Goal: Information Seeking & Learning: Learn about a topic

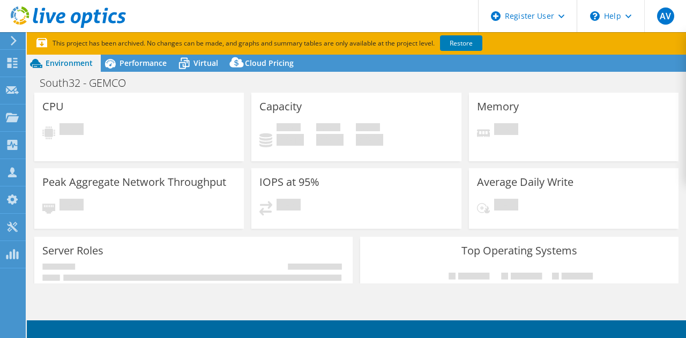
select select "[GEOGRAPHIC_DATA]"
select select "USD"
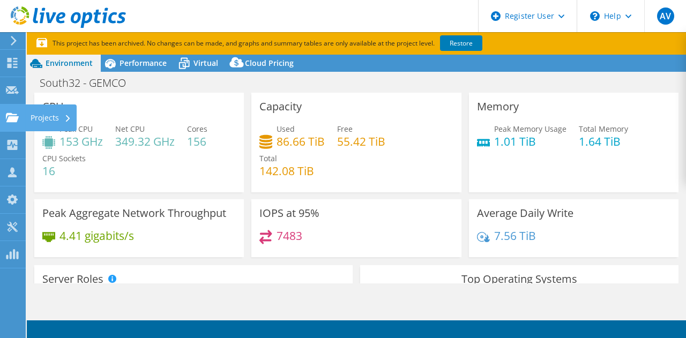
click at [12, 119] on use at bounding box center [12, 117] width 13 height 9
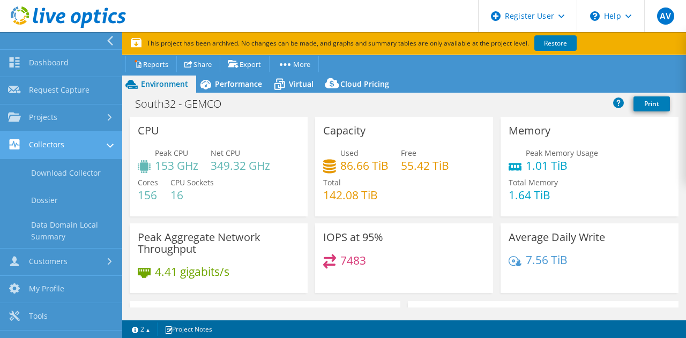
click at [64, 149] on link "Collectors" at bounding box center [61, 145] width 122 height 27
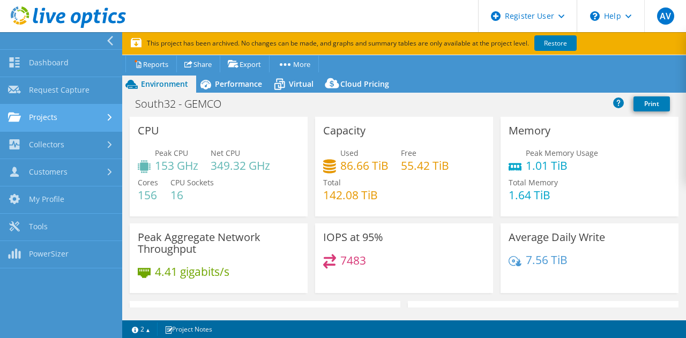
click at [81, 117] on link "Projects" at bounding box center [61, 118] width 122 height 27
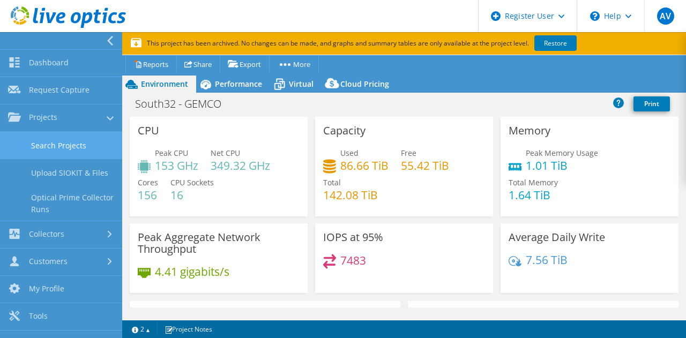
click at [80, 146] on link "Search Projects" at bounding box center [61, 145] width 122 height 27
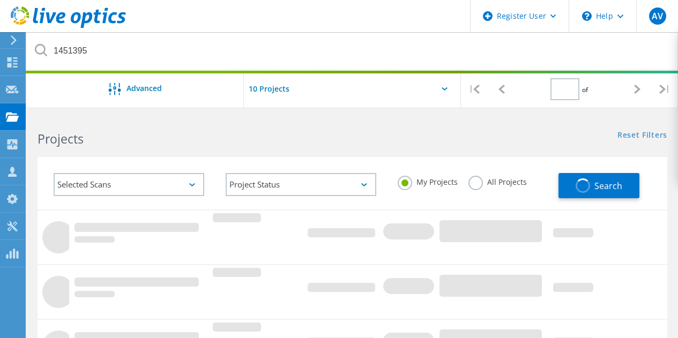
type input "1"
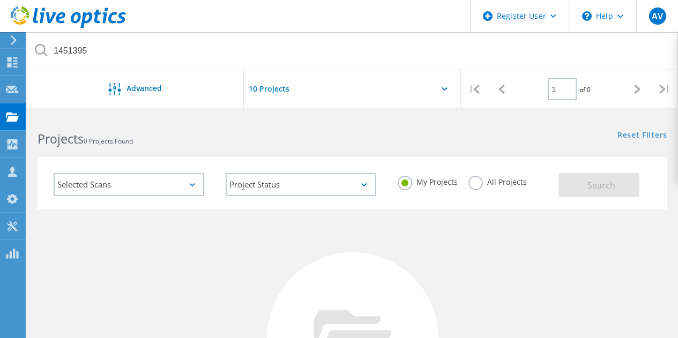
click at [471, 183] on label "All Projects" at bounding box center [497, 181] width 58 height 10
click at [0, 0] on input "All Projects" at bounding box center [0, 0] width 0 height 0
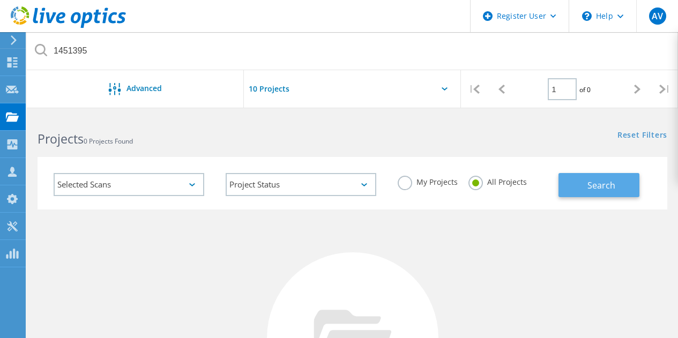
click at [576, 189] on button "Search" at bounding box center [598, 185] width 81 height 24
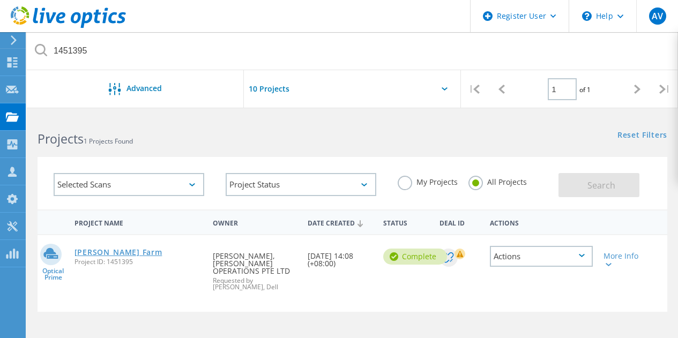
click at [97, 256] on link "Dyson VM Farm" at bounding box center [118, 253] width 88 height 8
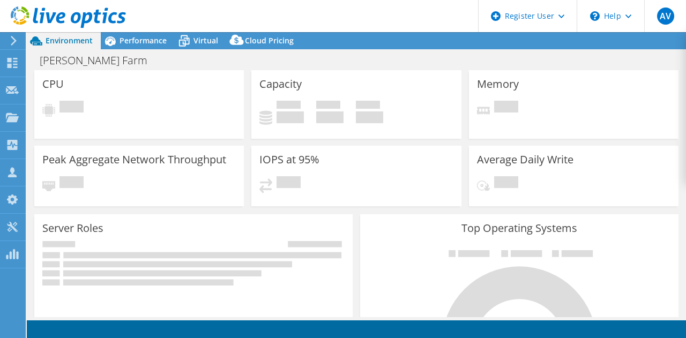
select select "[GEOGRAPHIC_DATA]"
select select "USD"
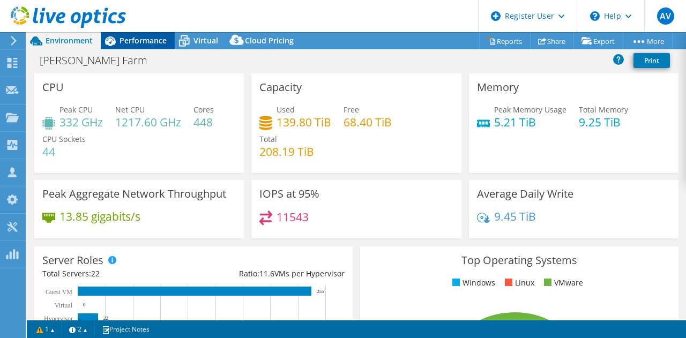
click at [118, 41] on icon at bounding box center [110, 41] width 19 height 19
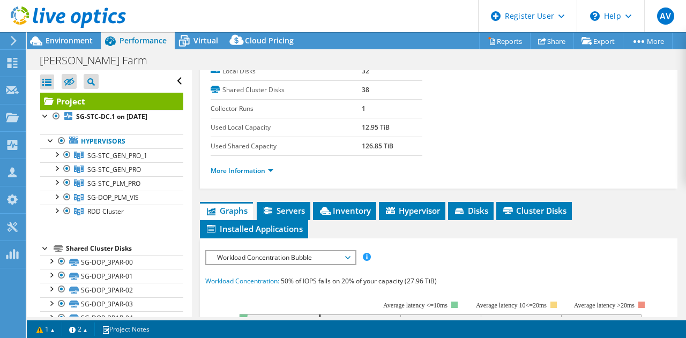
scroll to position [175, 0]
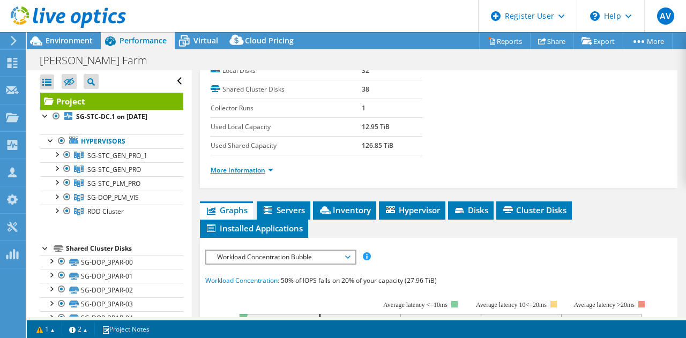
click at [271, 168] on link "More Information" at bounding box center [242, 170] width 63 height 9
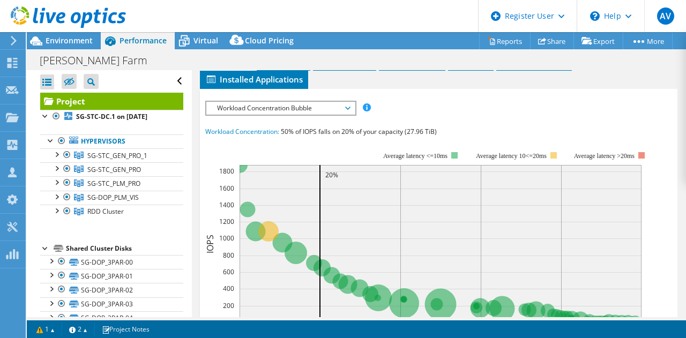
scroll to position [625, 0]
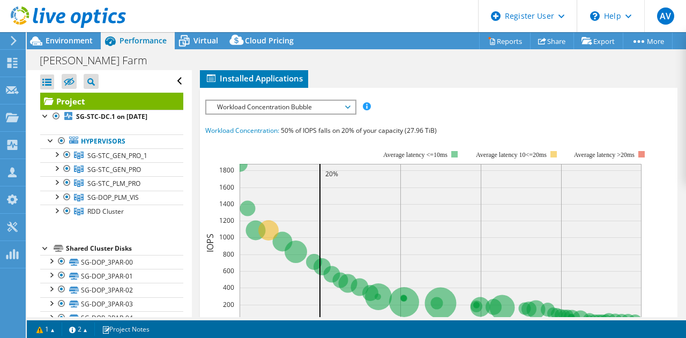
click at [267, 109] on span "Workload Concentration Bubble" at bounding box center [281, 107] width 138 height 13
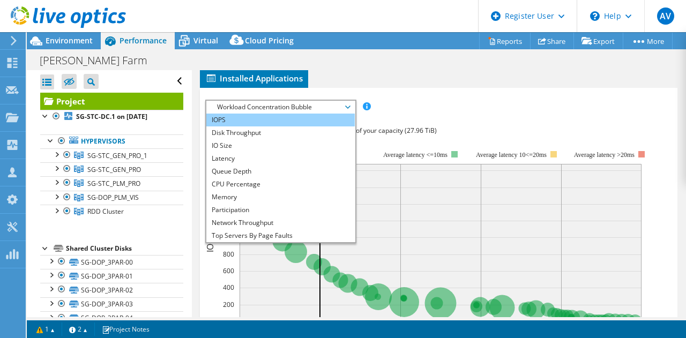
click at [266, 114] on li "IOPS" at bounding box center [280, 120] width 148 height 13
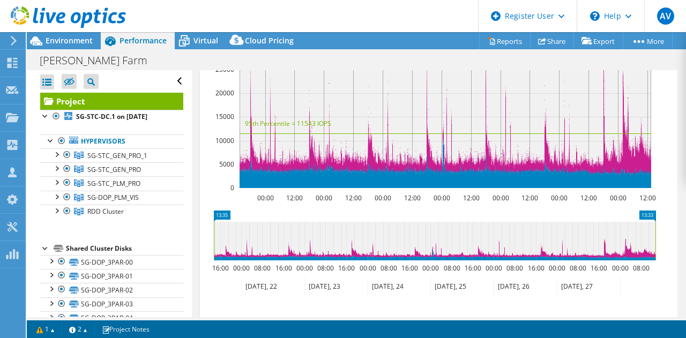
scroll to position [744, 0]
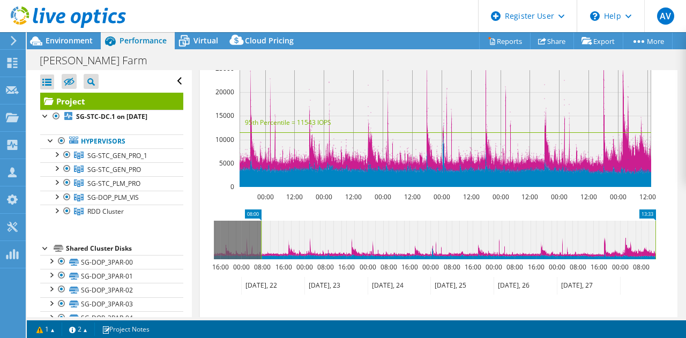
drag, startPoint x: 215, startPoint y: 225, endPoint x: 262, endPoint y: 213, distance: 48.7
click at [262, 213] on icon "13:33 08:00 16:00 00:00 08:00 16:00 00:00 08:00 16:00 00:00 08:00 16:00 00:00 0…" at bounding box center [434, 253] width 459 height 86
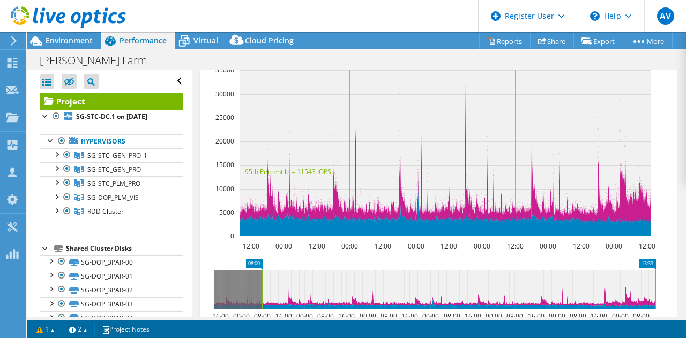
scroll to position [700, 0]
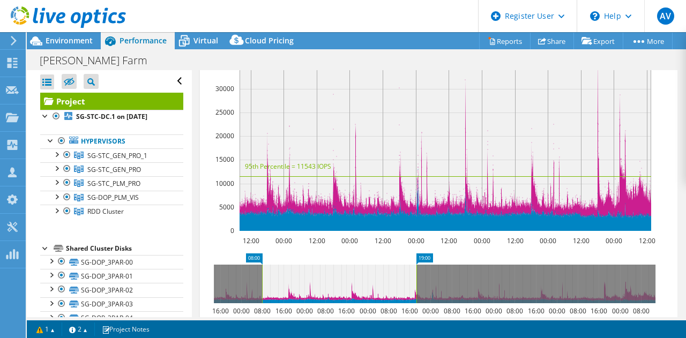
drag, startPoint x: 654, startPoint y: 274, endPoint x: 413, endPoint y: 321, distance: 245.5
click at [413, 321] on div "This project has been archived. No changes can be made, and graphs and summary …" at bounding box center [356, 185] width 659 height 306
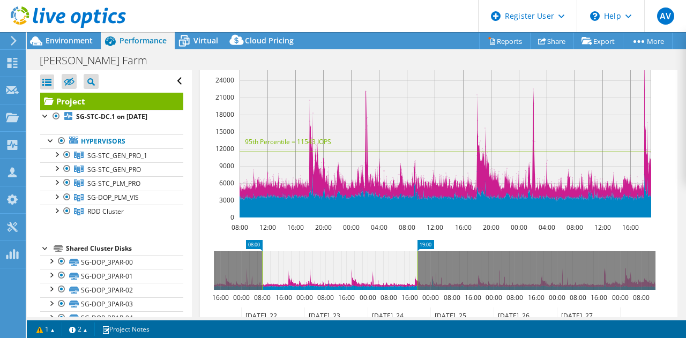
scroll to position [715, 0]
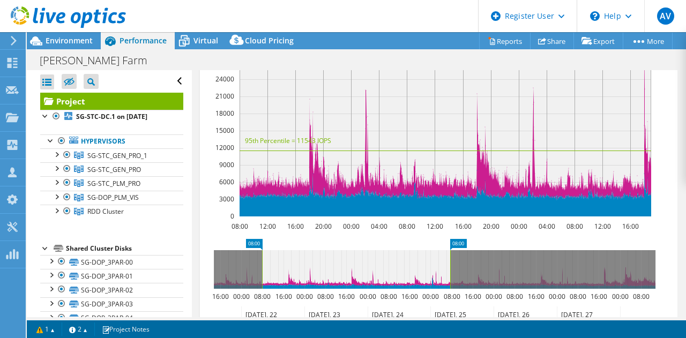
drag, startPoint x: 418, startPoint y: 270, endPoint x: 450, endPoint y: 278, distance: 33.8
click at [450, 278] on rect at bounding box center [450, 269] width 4 height 39
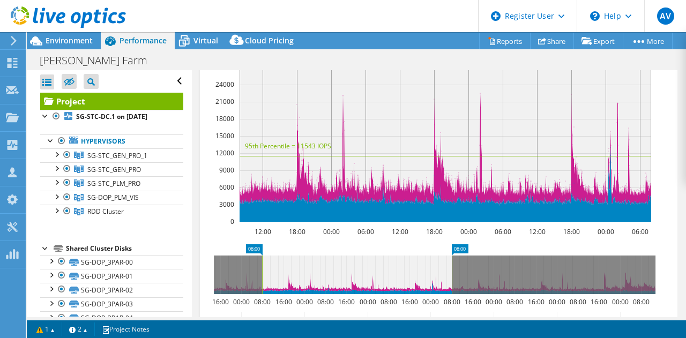
scroll to position [710, 0]
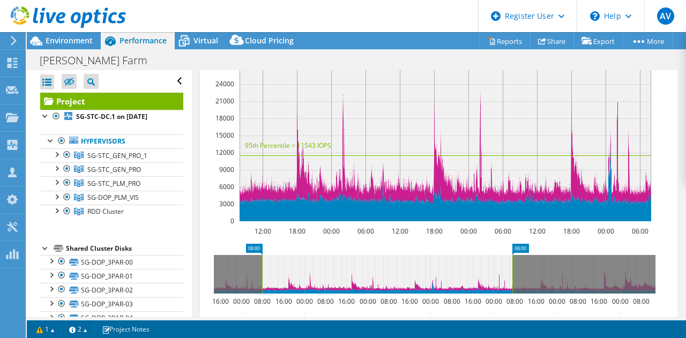
drag, startPoint x: 452, startPoint y: 262, endPoint x: 513, endPoint y: 254, distance: 61.1
click at [513, 255] on rect at bounding box center [512, 274] width 4 height 39
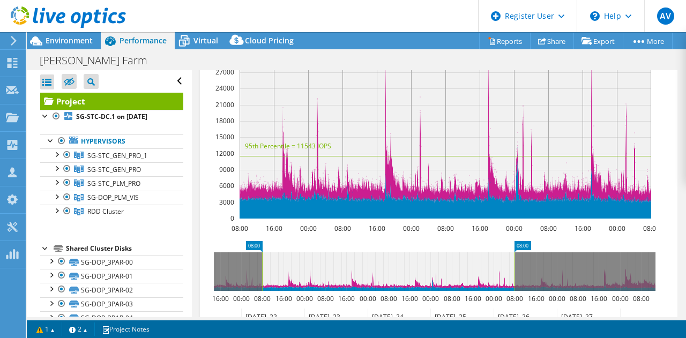
scroll to position [714, 0]
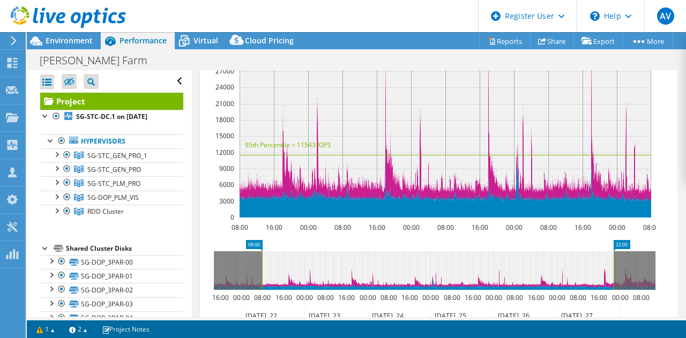
drag, startPoint x: 514, startPoint y: 255, endPoint x: 614, endPoint y: 270, distance: 100.7
click at [614, 270] on rect at bounding box center [614, 270] width 4 height 39
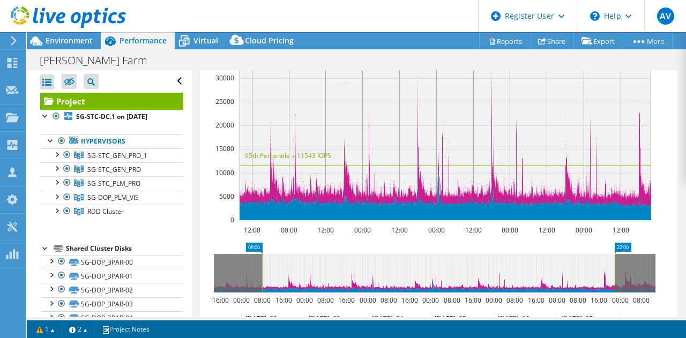
scroll to position [711, 0]
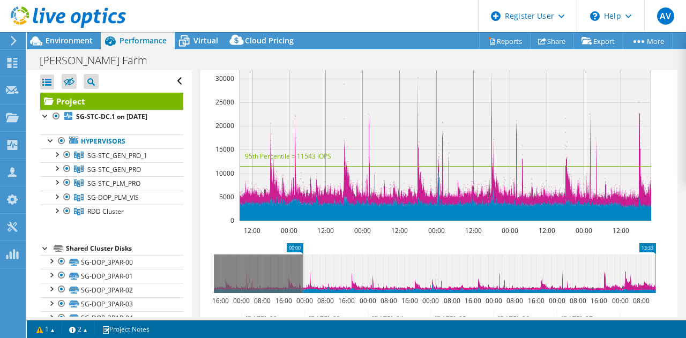
drag, startPoint x: 265, startPoint y: 270, endPoint x: 413, endPoint y: 262, distance: 147.6
click at [413, 262] on icon at bounding box center [479, 274] width 353 height 39
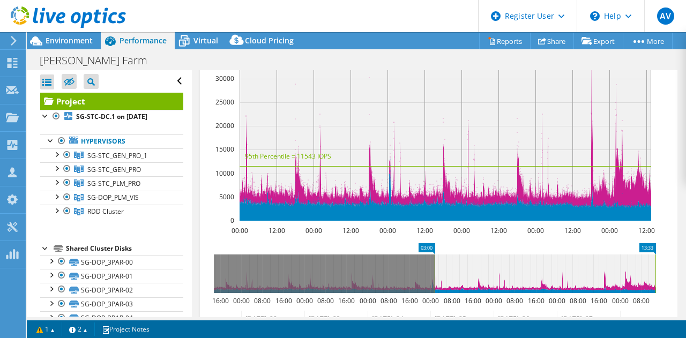
drag, startPoint x: 304, startPoint y: 270, endPoint x: 434, endPoint y: 254, distance: 130.6
click at [434, 255] on rect at bounding box center [435, 274] width 4 height 39
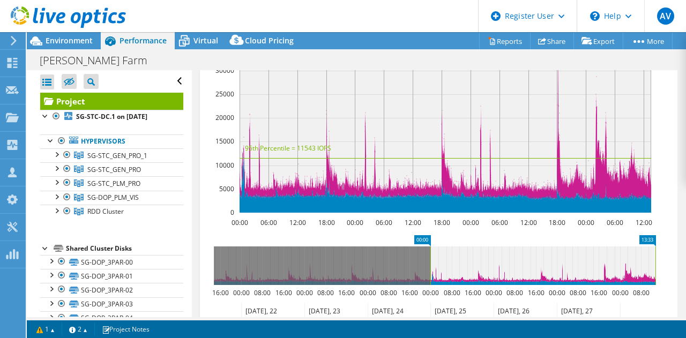
scroll to position [718, 0]
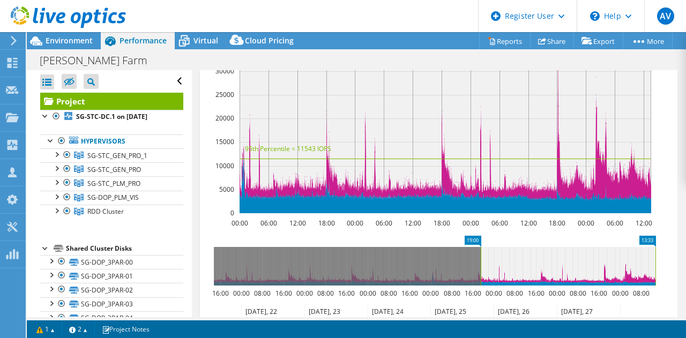
drag, startPoint x: 429, startPoint y: 265, endPoint x: 479, endPoint y: 273, distance: 51.0
click at [479, 273] on rect at bounding box center [481, 266] width 4 height 39
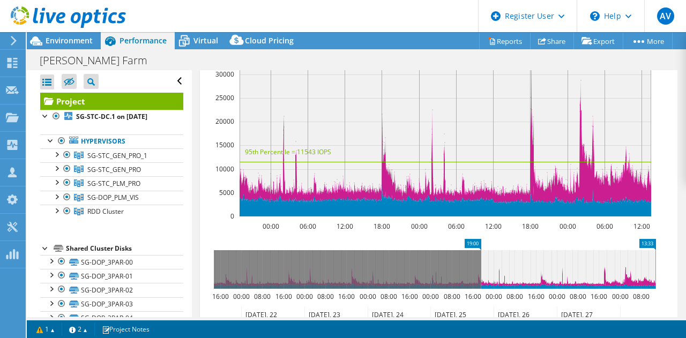
scroll to position [717, 0]
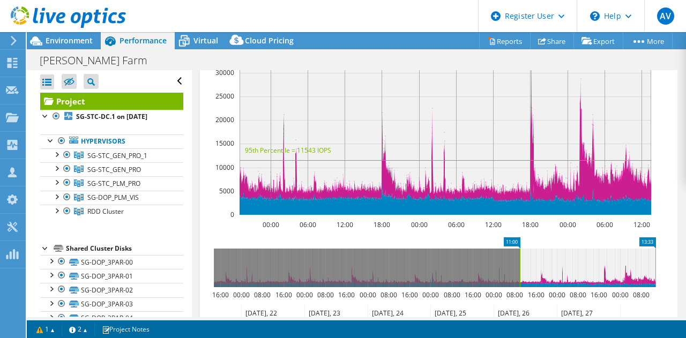
drag, startPoint x: 480, startPoint y: 267, endPoint x: 518, endPoint y: 259, distance: 39.4
click at [518, 259] on rect at bounding box center [520, 268] width 4 height 39
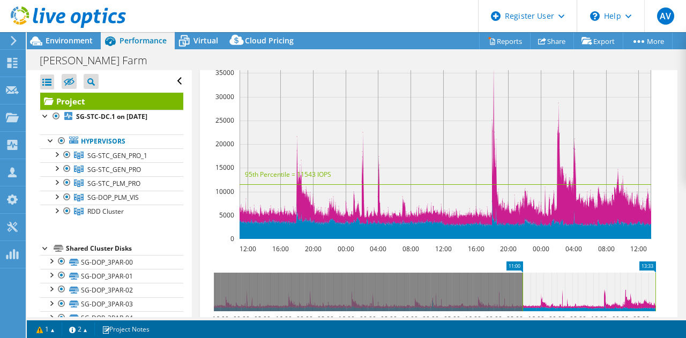
scroll to position [693, 0]
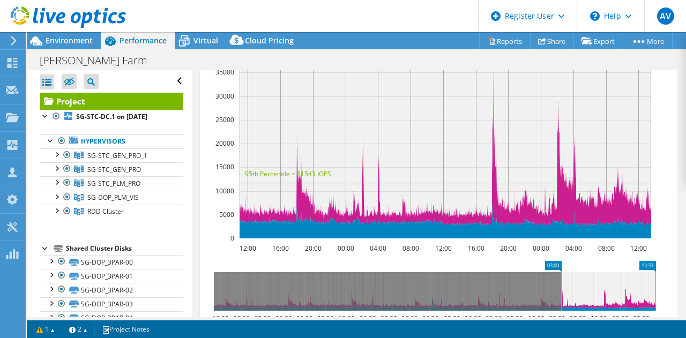
drag, startPoint x: 524, startPoint y: 282, endPoint x: 562, endPoint y: 286, distance: 38.2
click at [562, 286] on rect at bounding box center [561, 291] width 4 height 39
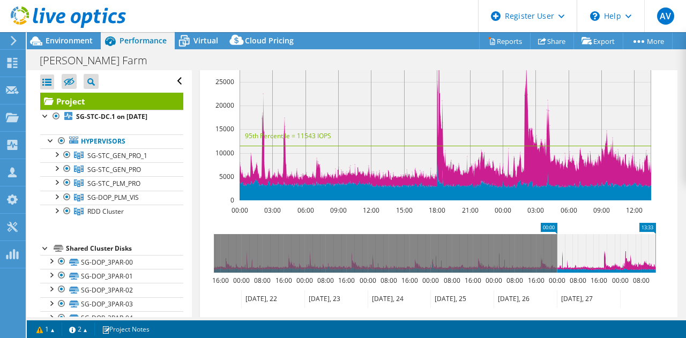
scroll to position [732, 0]
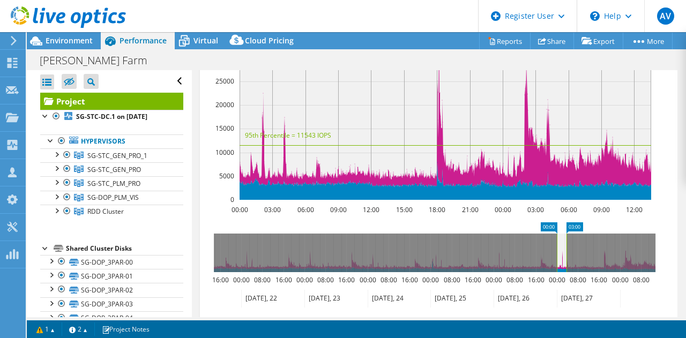
drag, startPoint x: 655, startPoint y: 247, endPoint x: 567, endPoint y: 260, distance: 90.0
click at [567, 260] on rect at bounding box center [566, 253] width 4 height 39
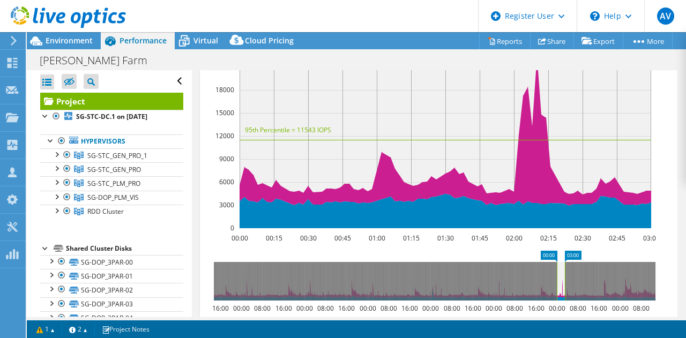
scroll to position [705, 0]
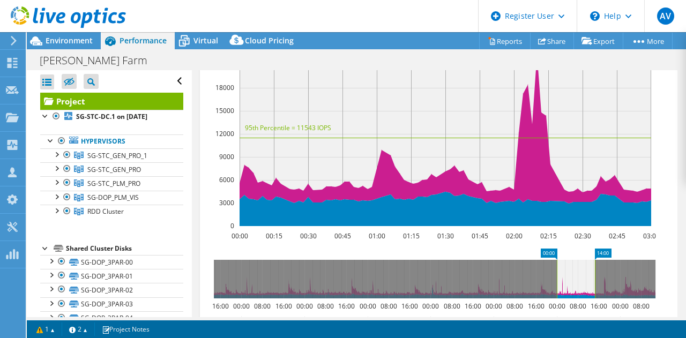
drag, startPoint x: 565, startPoint y: 266, endPoint x: 598, endPoint y: 276, distance: 34.2
click at [597, 276] on rect at bounding box center [595, 279] width 4 height 39
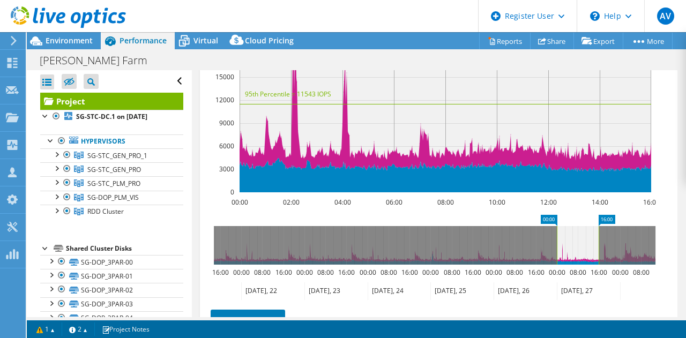
scroll to position [740, 0]
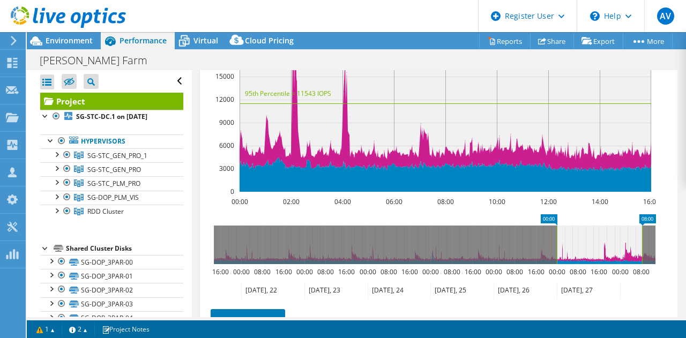
drag, startPoint x: 599, startPoint y: 241, endPoint x: 642, endPoint y: 246, distance: 43.7
click at [642, 246] on rect at bounding box center [642, 245] width 4 height 39
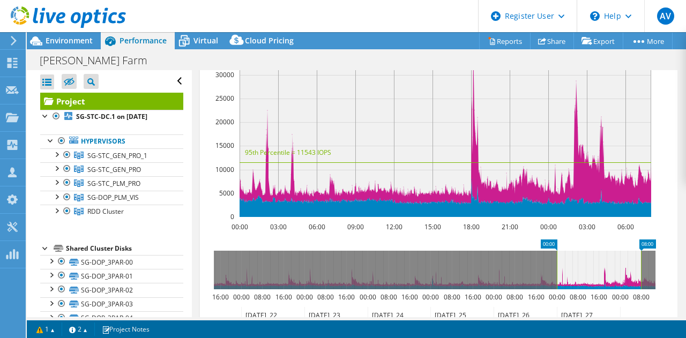
scroll to position [714, 0]
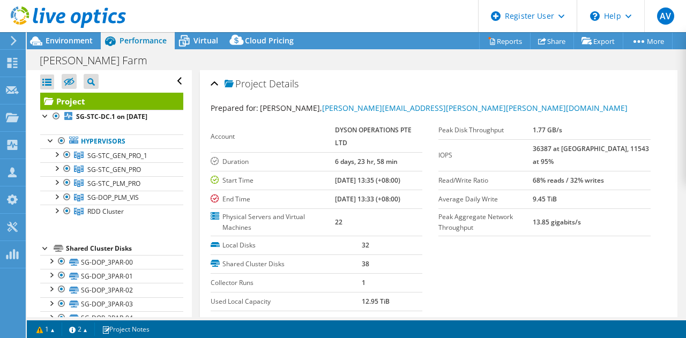
select select "[GEOGRAPHIC_DATA]"
select select "USD"
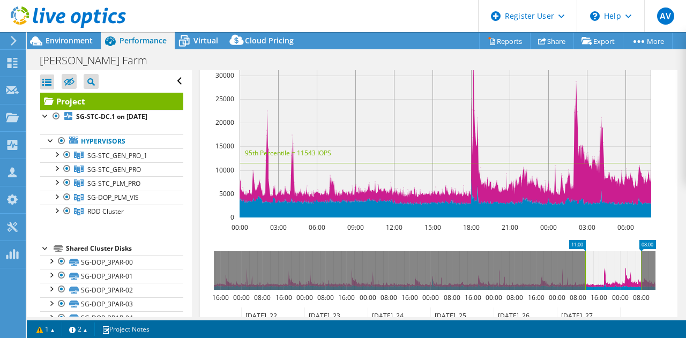
click at [585, 275] on rect at bounding box center [585, 270] width 4 height 39
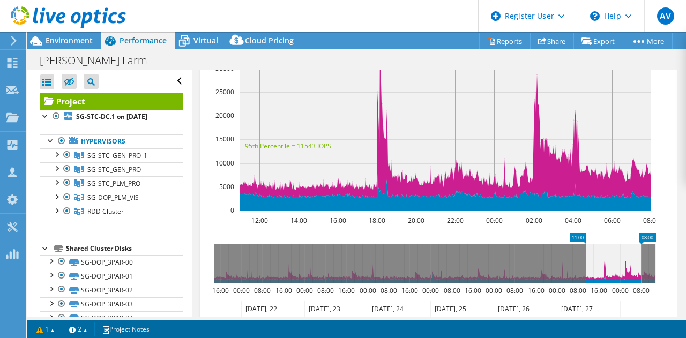
scroll to position [721, 0]
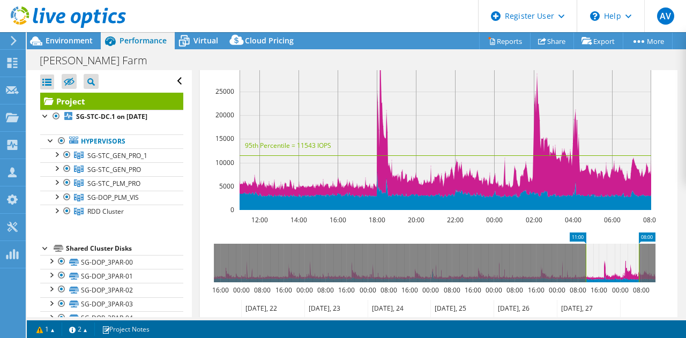
click at [638, 260] on rect at bounding box center [639, 263] width 4 height 39
click at [588, 258] on icon at bounding box center [613, 263] width 55 height 39
drag, startPoint x: 586, startPoint y: 258, endPoint x: 601, endPoint y: 265, distance: 16.1
click at [601, 265] on rect at bounding box center [600, 263] width 4 height 39
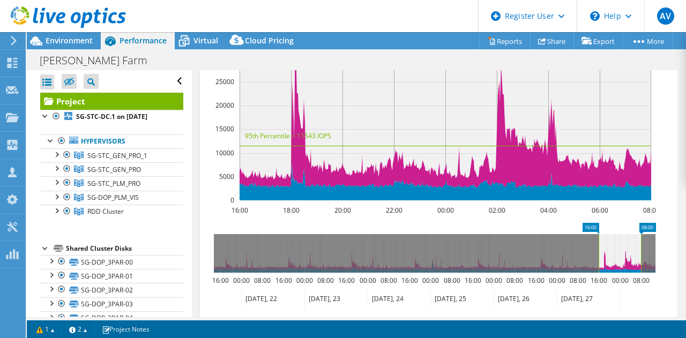
scroll to position [733, 0]
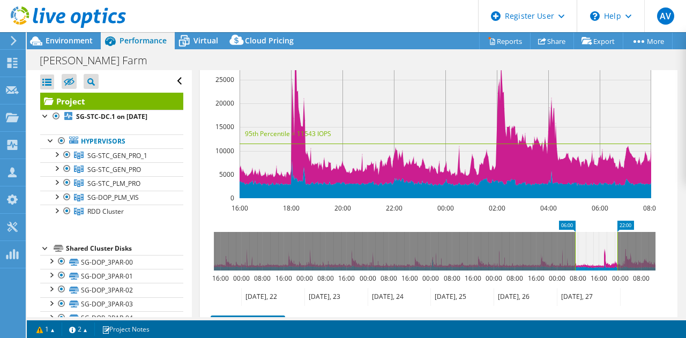
drag, startPoint x: 618, startPoint y: 245, endPoint x: 595, endPoint y: 254, distance: 24.4
click at [595, 254] on icon at bounding box center [596, 251] width 42 height 39
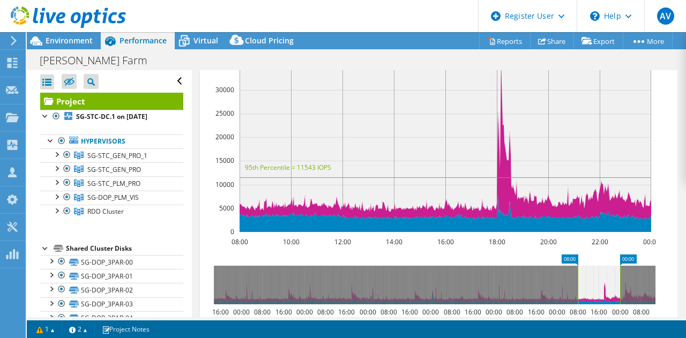
scroll to position [704, 0]
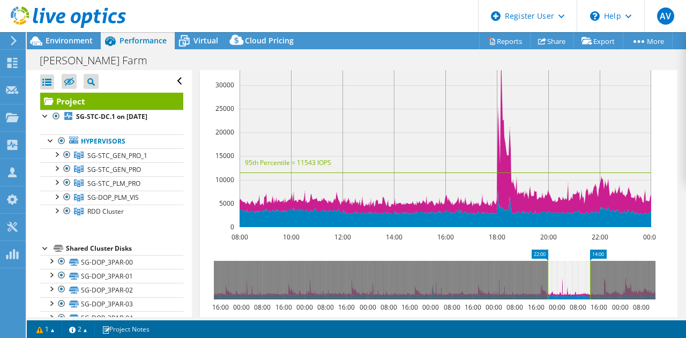
drag, startPoint x: 607, startPoint y: 277, endPoint x: 577, endPoint y: 280, distance: 30.2
click at [577, 280] on icon at bounding box center [569, 280] width 42 height 39
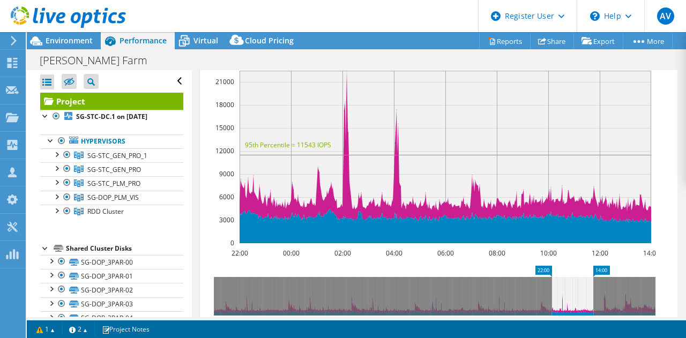
scroll to position [695, 0]
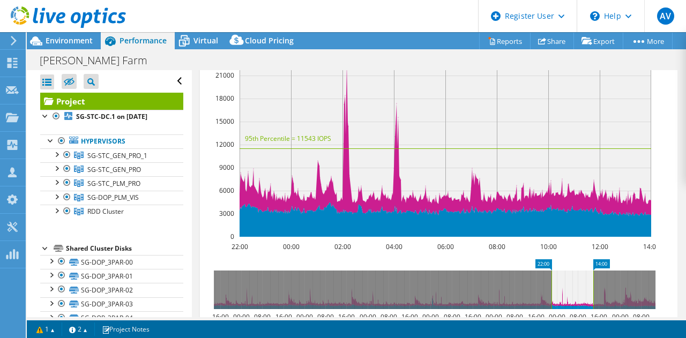
click at [577, 280] on icon at bounding box center [573, 290] width 42 height 39
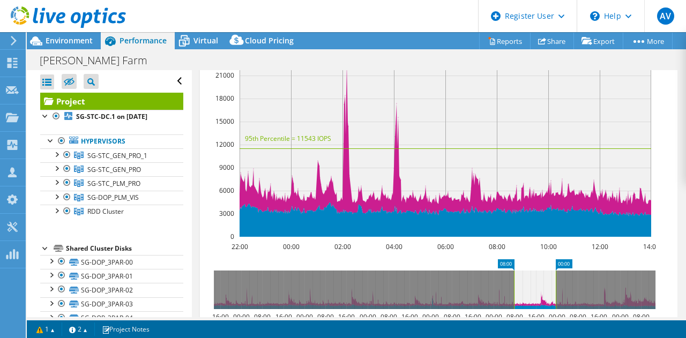
drag, startPoint x: 577, startPoint y: 280, endPoint x: 542, endPoint y: 288, distance: 36.2
click at [542, 288] on icon at bounding box center [535, 290] width 42 height 39
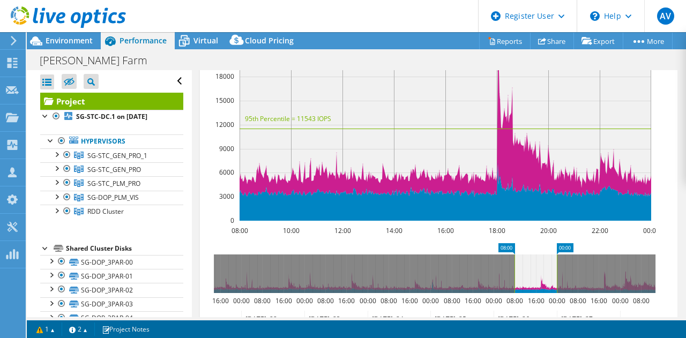
scroll to position [711, 0]
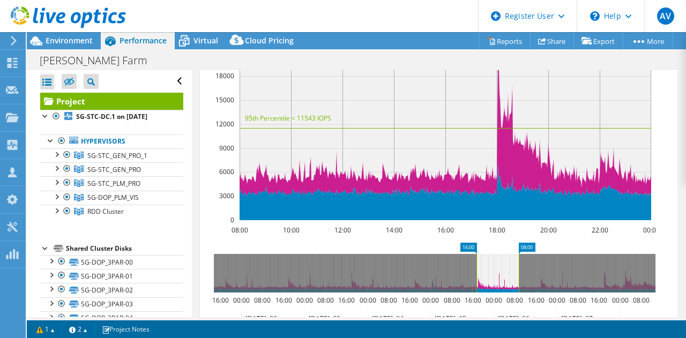
drag, startPoint x: 532, startPoint y: 267, endPoint x: 491, endPoint y: 281, distance: 42.9
click at [491, 281] on icon at bounding box center [497, 273] width 42 height 39
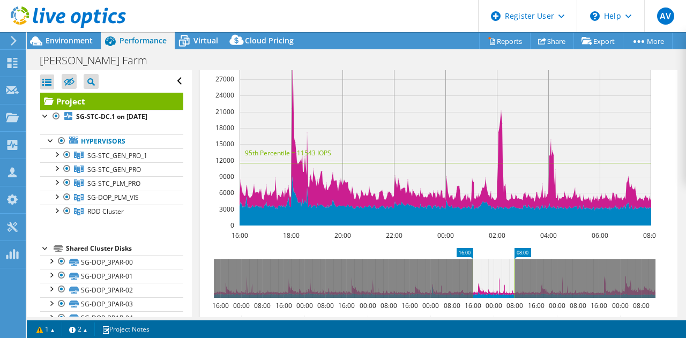
scroll to position [706, 0]
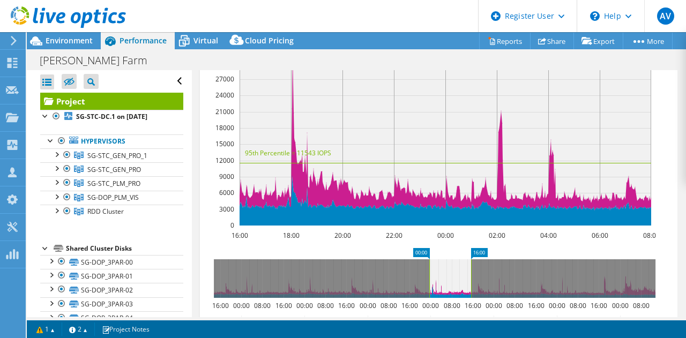
drag, startPoint x: 491, startPoint y: 281, endPoint x: 448, endPoint y: 291, distance: 44.5
click at [448, 291] on icon at bounding box center [450, 278] width 42 height 39
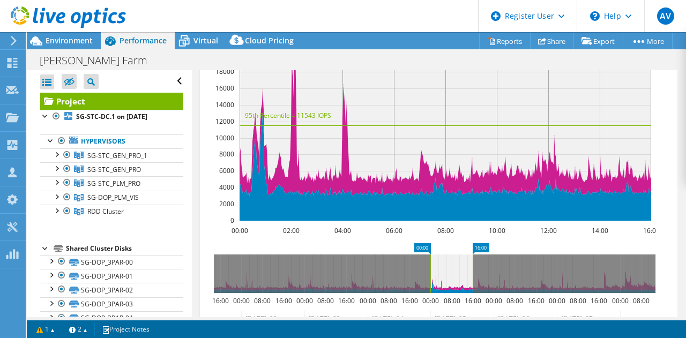
scroll to position [712, 0]
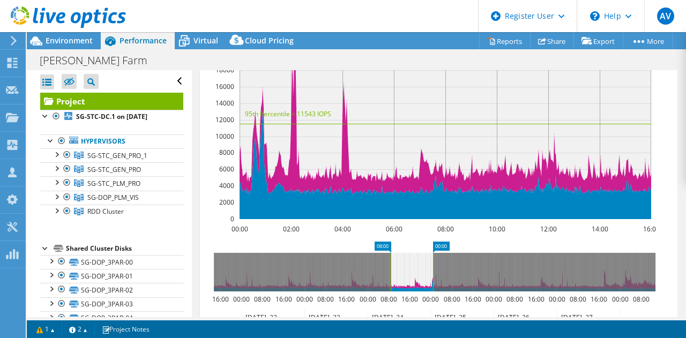
drag, startPoint x: 452, startPoint y: 263, endPoint x: 412, endPoint y: 267, distance: 39.9
click at [412, 267] on icon at bounding box center [412, 272] width 42 height 39
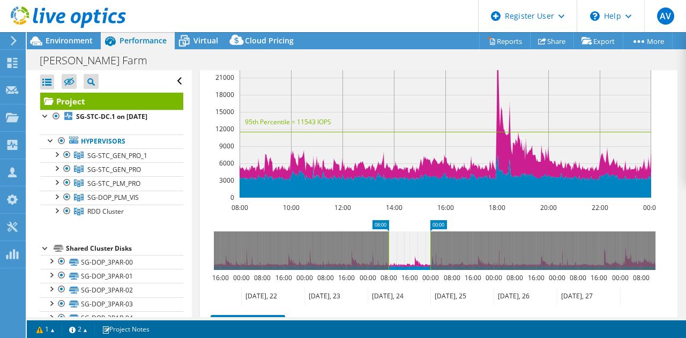
scroll to position [730, 0]
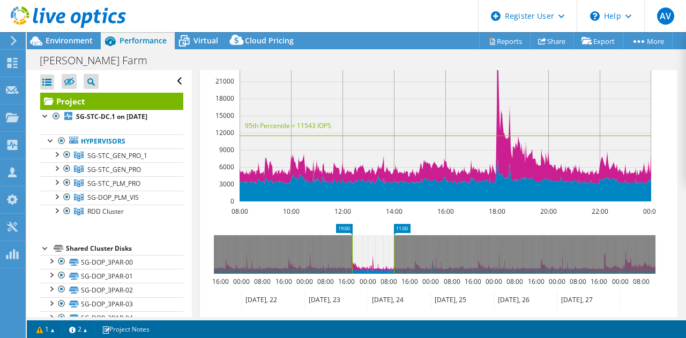
drag, startPoint x: 408, startPoint y: 251, endPoint x: 371, endPoint y: 254, distance: 36.5
click at [371, 254] on icon at bounding box center [373, 254] width 42 height 39
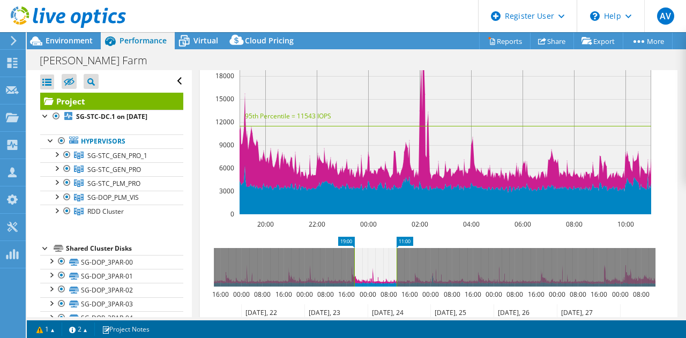
scroll to position [716, 0]
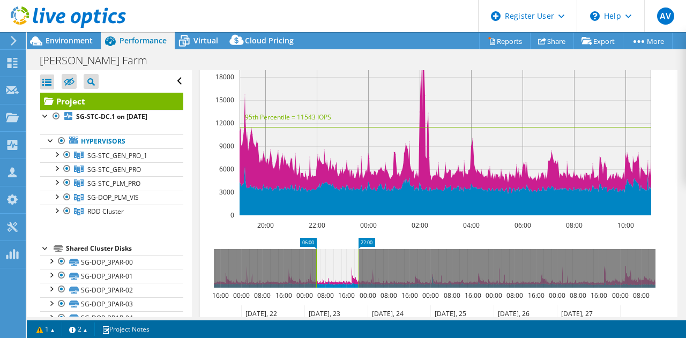
drag, startPoint x: 374, startPoint y: 258, endPoint x: 335, endPoint y: 266, distance: 39.9
click at [335, 266] on icon at bounding box center [337, 268] width 42 height 39
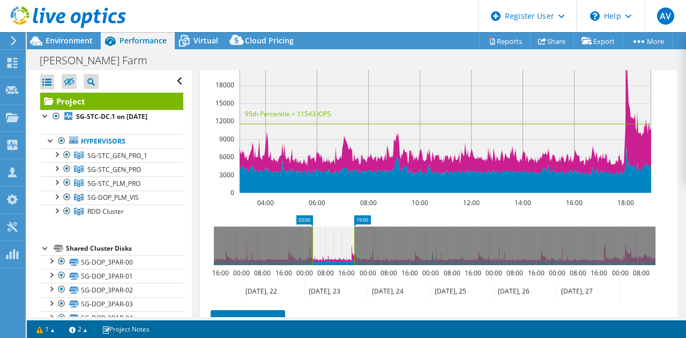
scroll to position [739, 0]
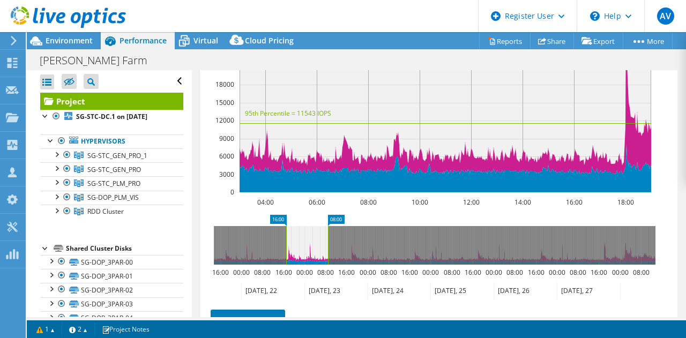
drag, startPoint x: 327, startPoint y: 236, endPoint x: 290, endPoint y: 241, distance: 37.2
click at [290, 241] on icon at bounding box center [307, 245] width 42 height 39
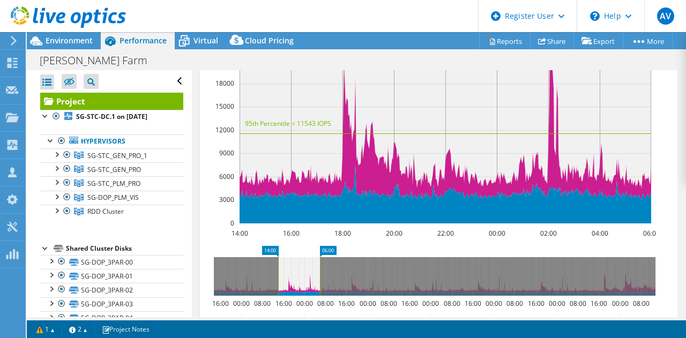
scroll to position [713, 0]
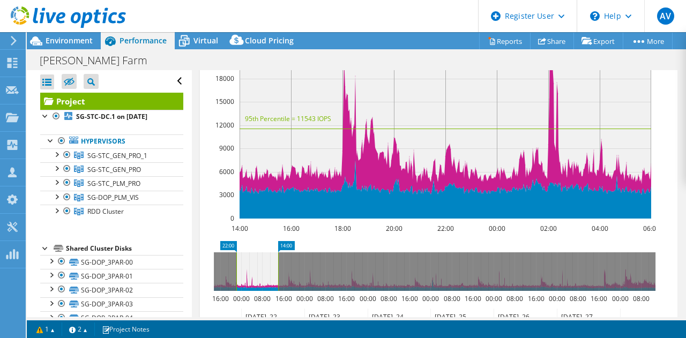
drag, startPoint x: 299, startPoint y: 266, endPoint x: 252, endPoint y: 276, distance: 48.3
click at [252, 276] on icon at bounding box center [257, 271] width 42 height 39
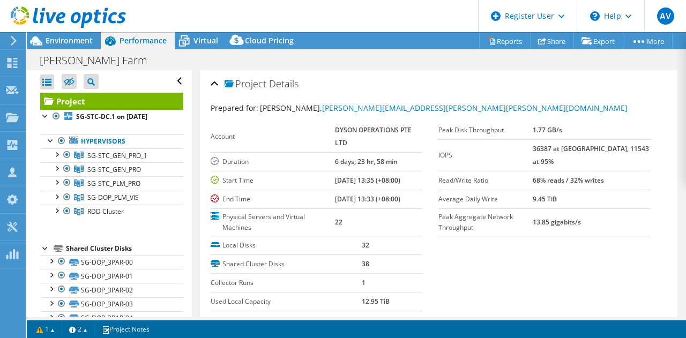
select select "[GEOGRAPHIC_DATA]"
select select "USD"
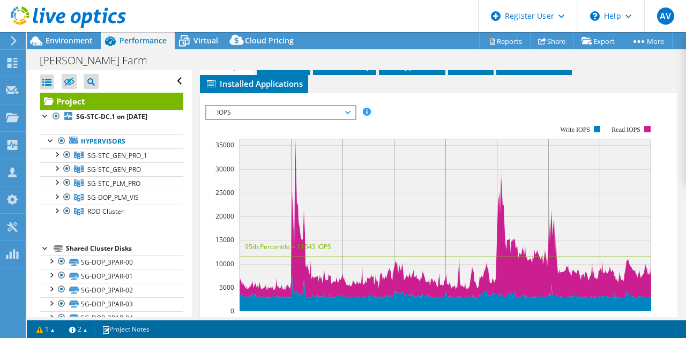
scroll to position [620, 0]
